Goal: Task Accomplishment & Management: Use online tool/utility

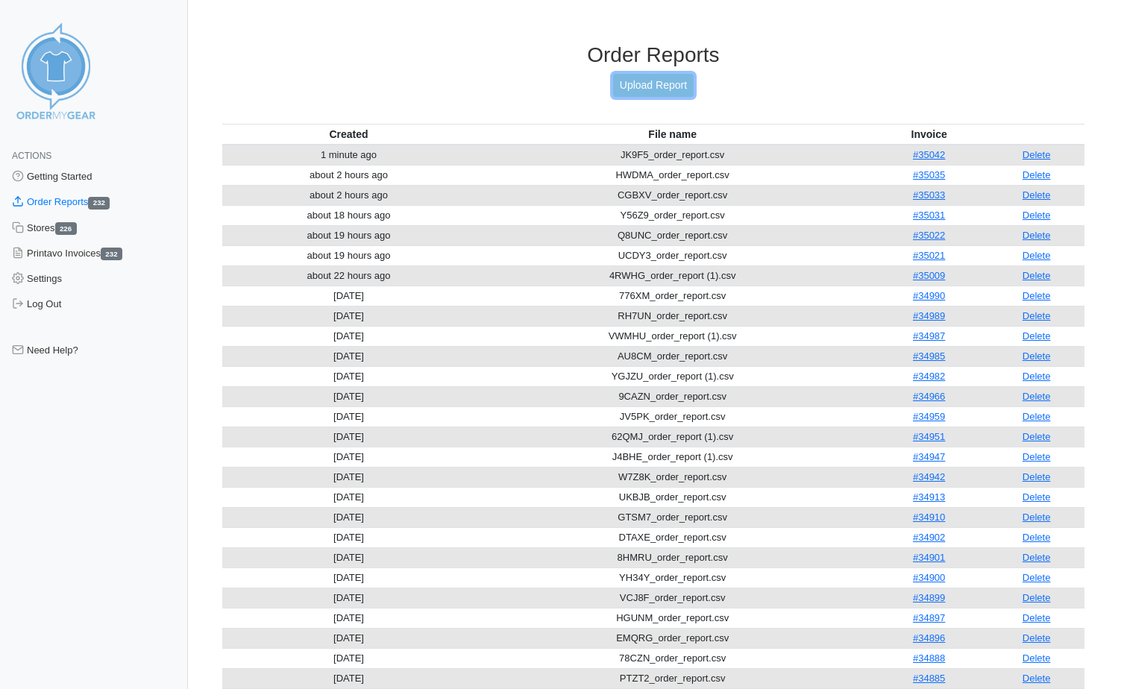
click at [690, 86] on link "Upload Report" at bounding box center [653, 85] width 81 height 23
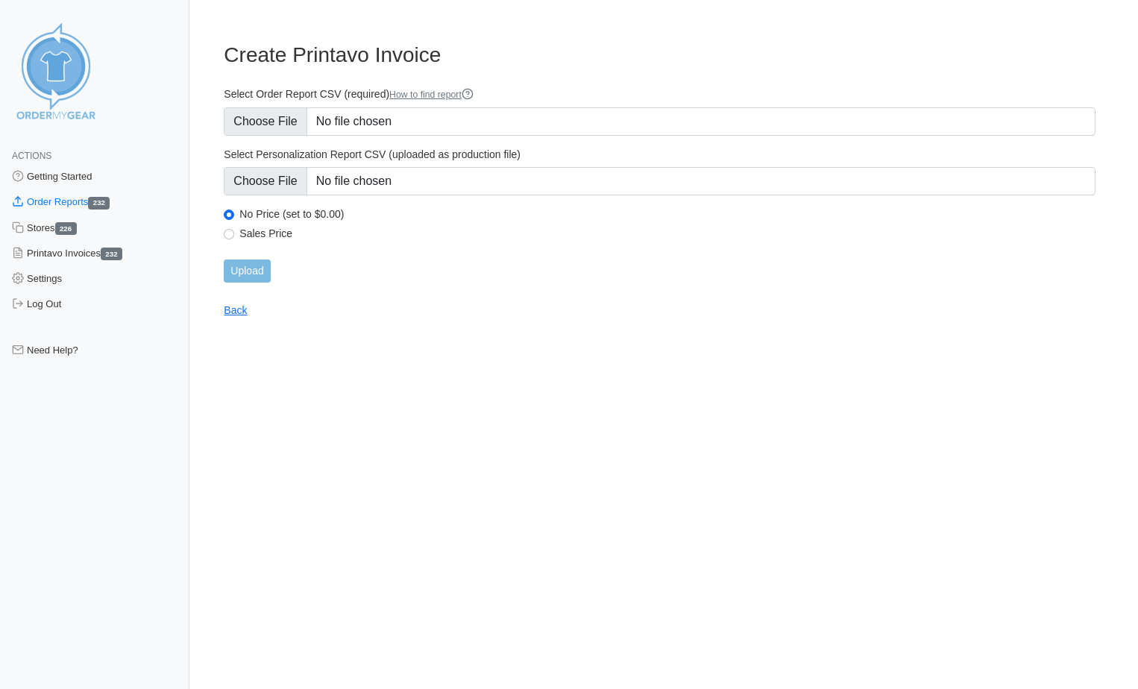
type input "C:\fakepath\6KH4F_OrderReport (5).csv"
click at [251, 274] on input "Upload" at bounding box center [247, 270] width 46 height 23
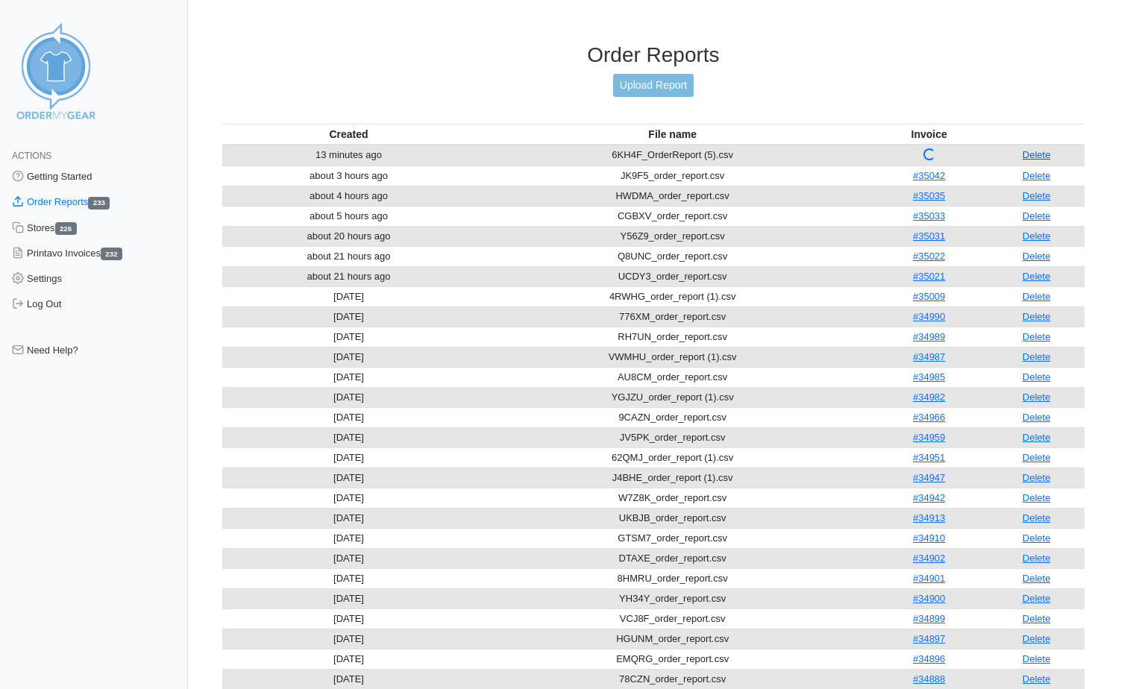
click at [1033, 152] on link "Delete" at bounding box center [1036, 154] width 28 height 11
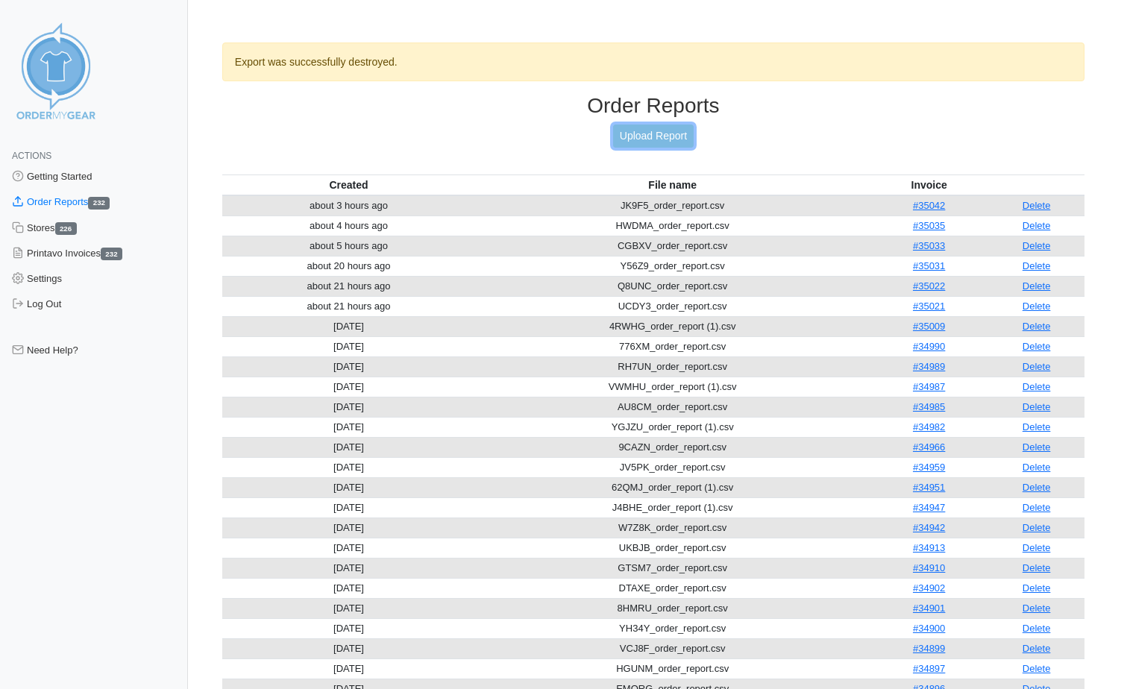
click at [655, 130] on link "Upload Report" at bounding box center [653, 136] width 81 height 23
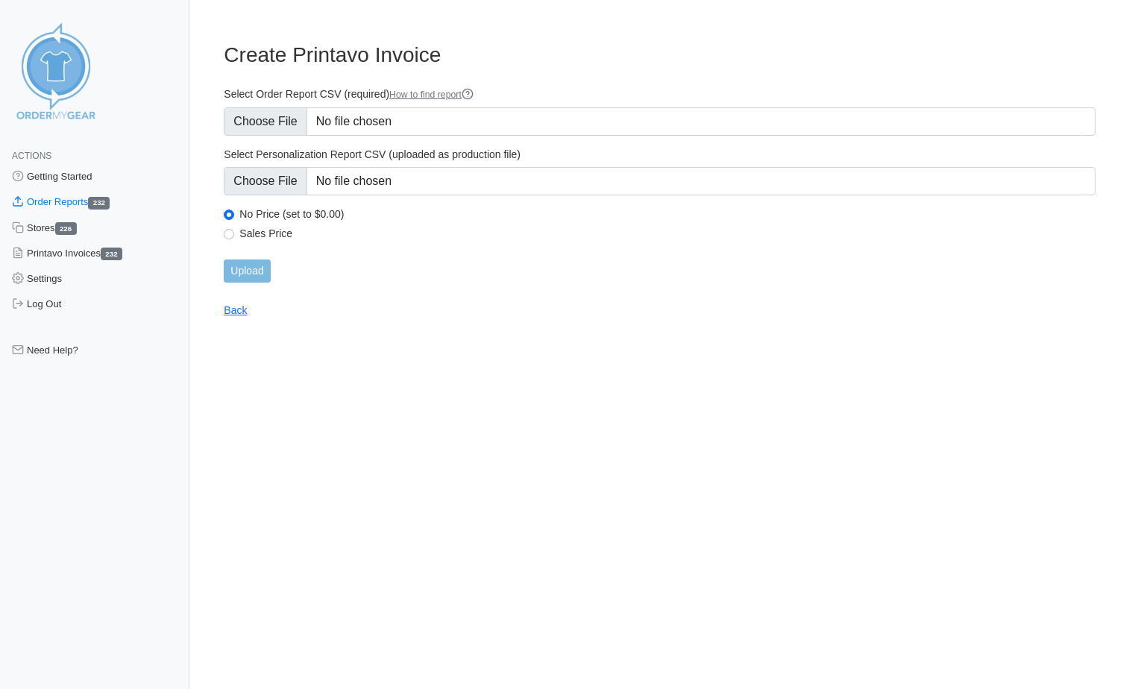
type input "C:\fakepath\6KH4F_OrderReport (5).csv"
click at [255, 276] on input "Upload" at bounding box center [247, 270] width 46 height 23
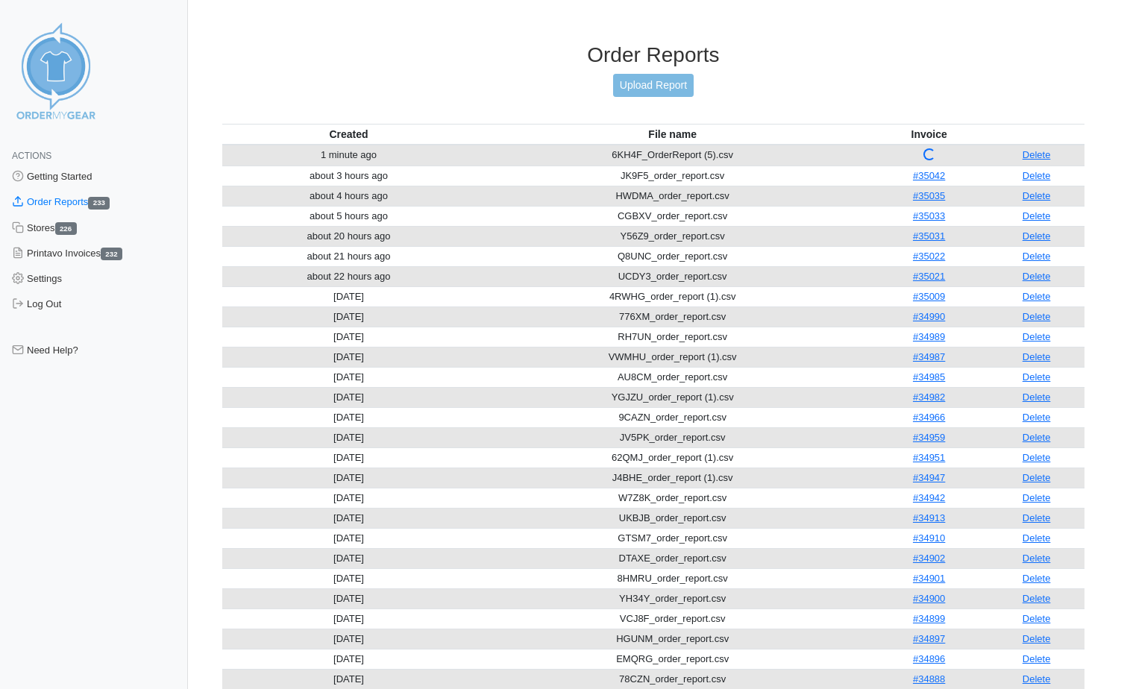
click at [1036, 154] on link "Delete" at bounding box center [1036, 154] width 28 height 11
click at [650, 87] on link "Upload Report" at bounding box center [653, 85] width 81 height 23
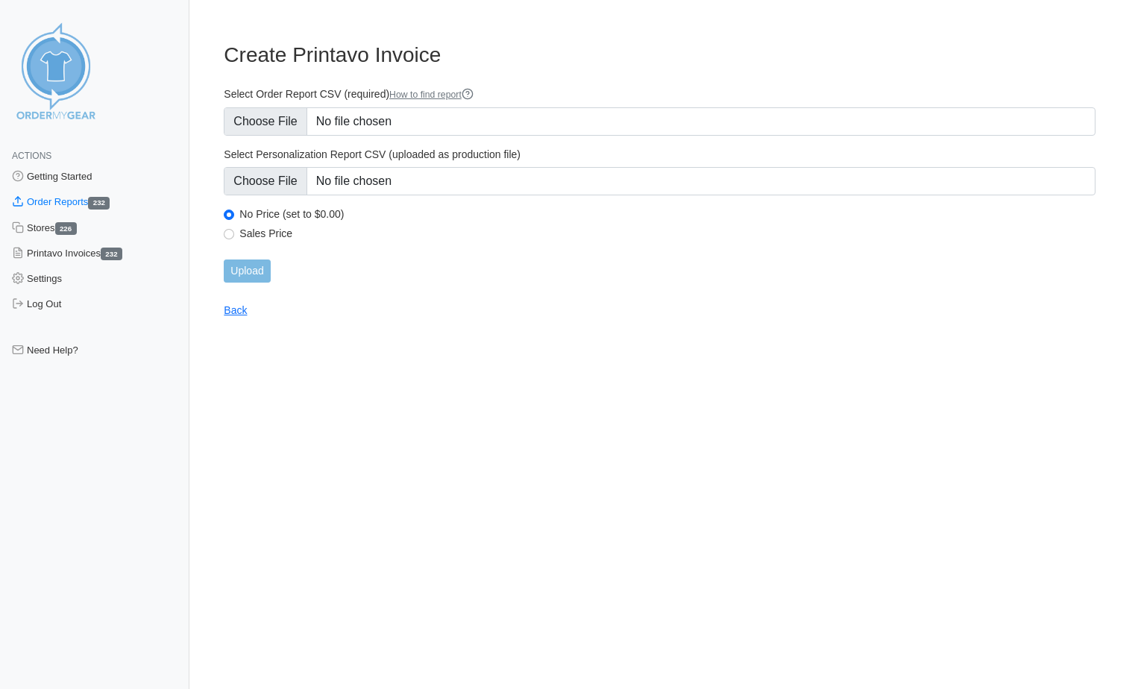
type input "C:\fakepath\6KH4F_OrderReport.csv"
click at [251, 267] on input "Upload" at bounding box center [247, 270] width 46 height 23
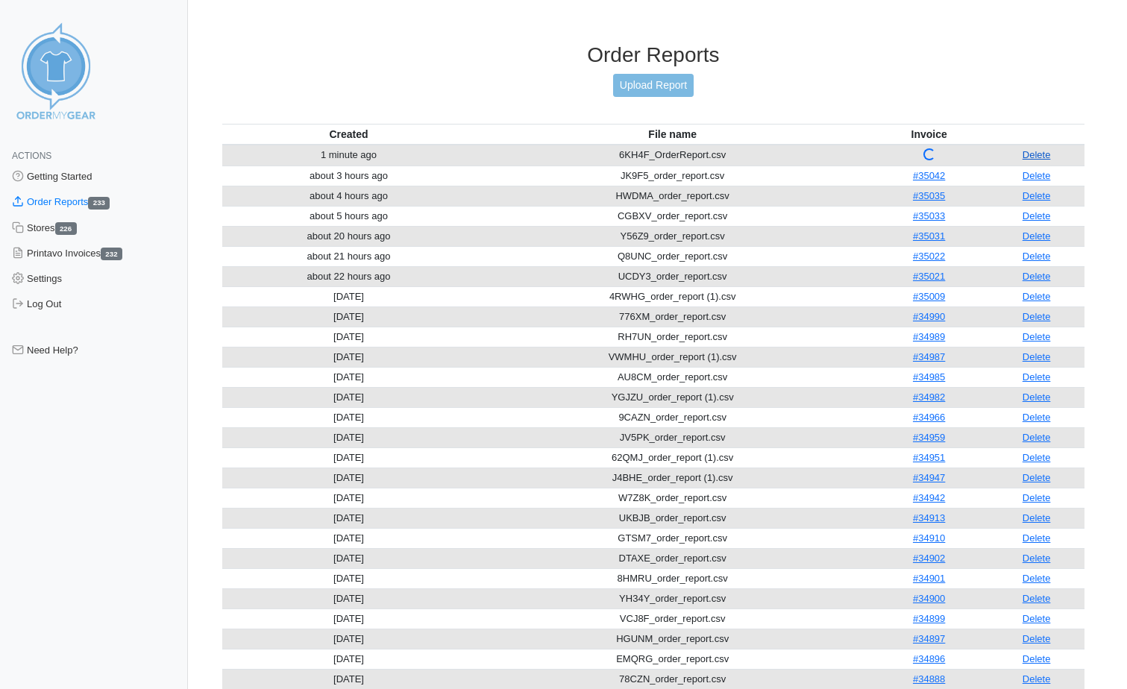
click at [1037, 157] on link "Delete" at bounding box center [1036, 154] width 28 height 11
click at [692, 84] on link "Upload Report" at bounding box center [653, 85] width 81 height 23
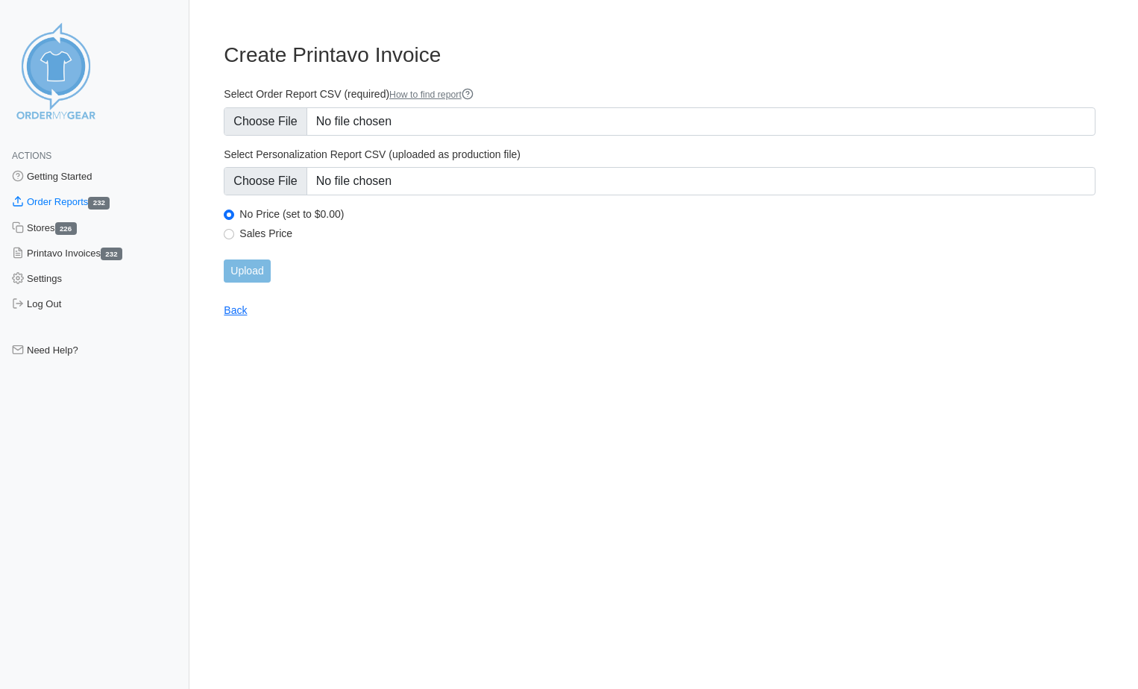
type input "C:\fakepath\6KH4F_order_report (3).csv"
click at [258, 274] on input "Upload" at bounding box center [247, 270] width 46 height 23
